Goal: Transaction & Acquisition: Purchase product/service

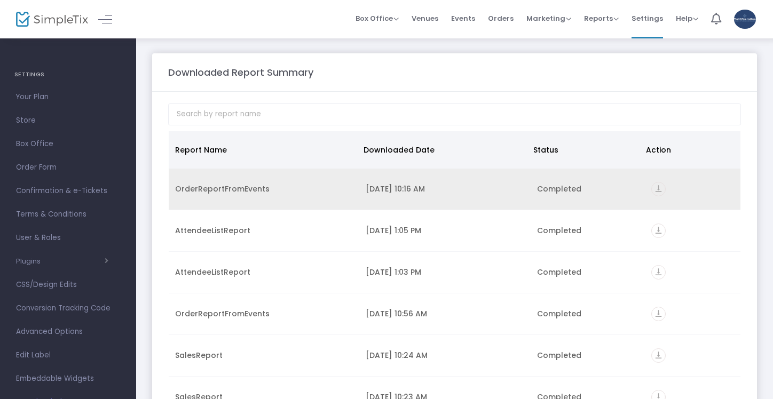
click at [653, 191] on icon "vertical_align_bottom" at bounding box center [658, 189] width 14 height 14
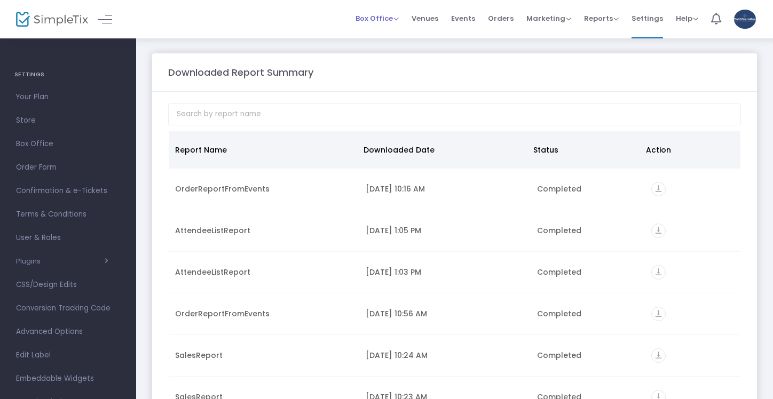
click at [390, 17] on span "Box Office" at bounding box center [376, 18] width 43 height 10
click at [387, 34] on li "Sell Tickets" at bounding box center [393, 36] width 76 height 21
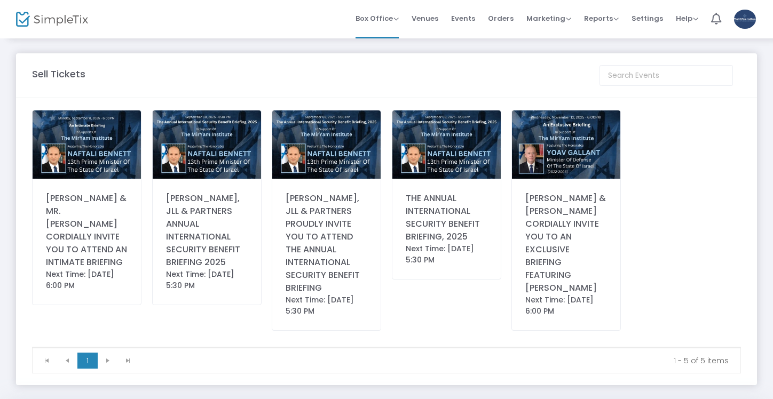
click at [216, 253] on div "MR. PETER RIGUARDI, JLL & PARTNERS ANNUAL INTERNATIONAL SECURITY BENEFIT BRIEFI…" at bounding box center [207, 230] width 82 height 77
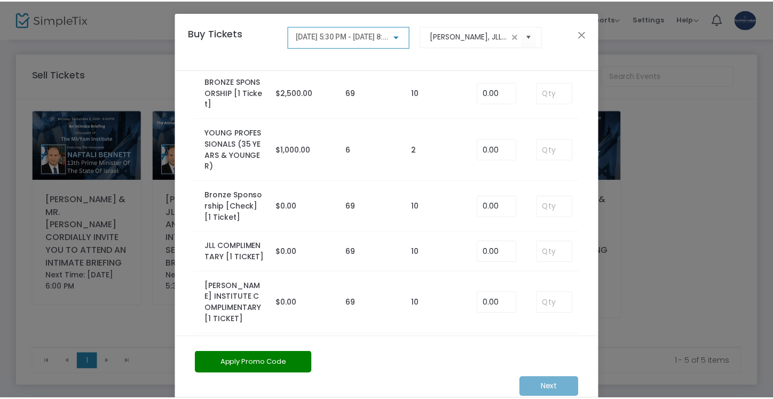
scroll to position [25, 0]
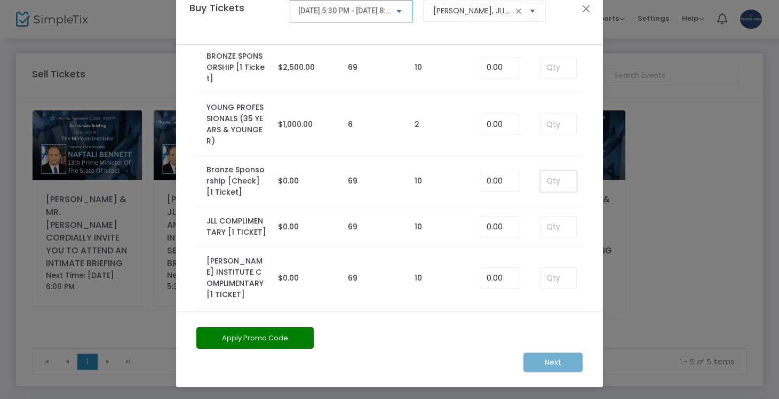
click at [542, 181] on input at bounding box center [558, 181] width 35 height 20
click at [581, 11] on button "Close" at bounding box center [586, 9] width 14 height 14
